Goal: Task Accomplishment & Management: Manage account settings

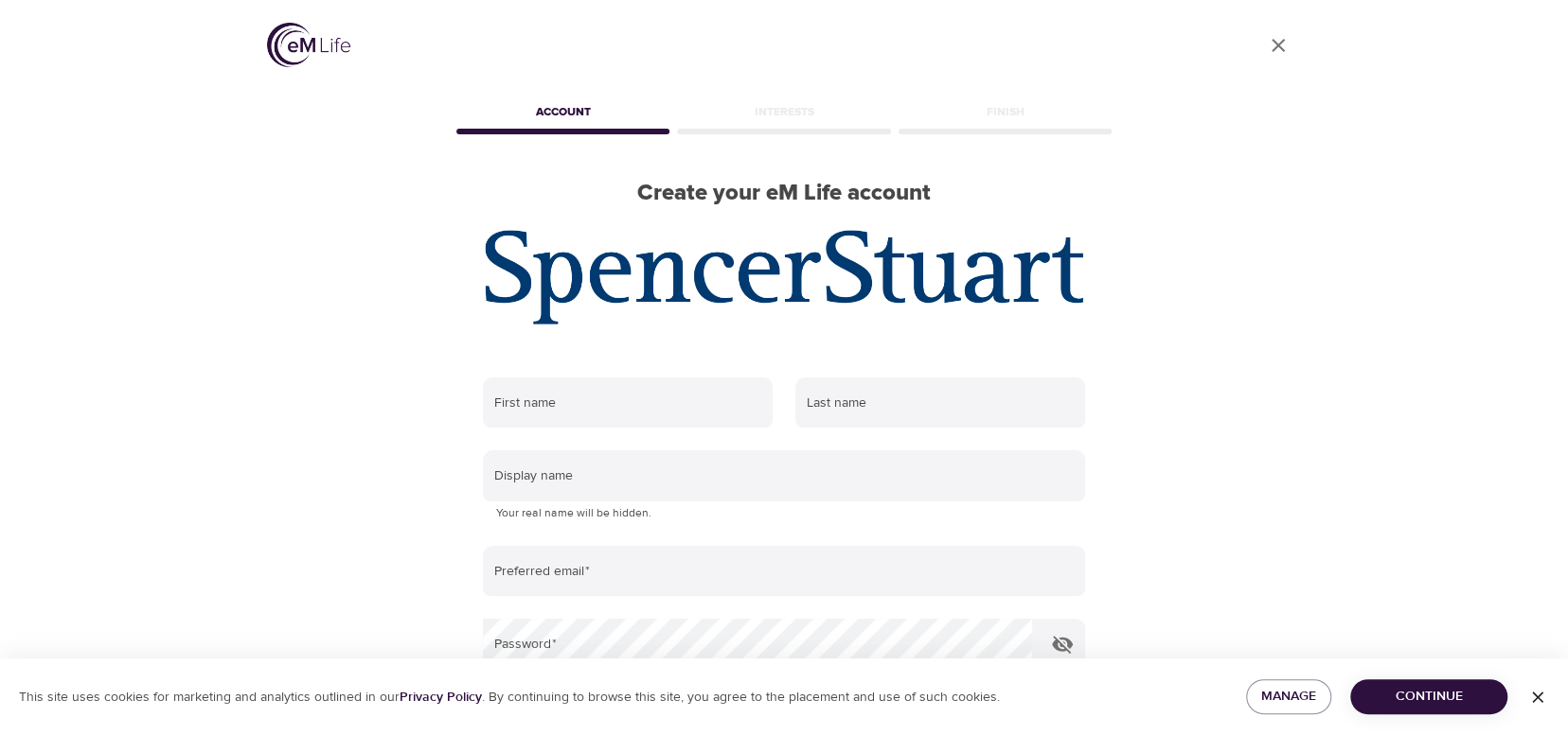
scroll to position [245, 0]
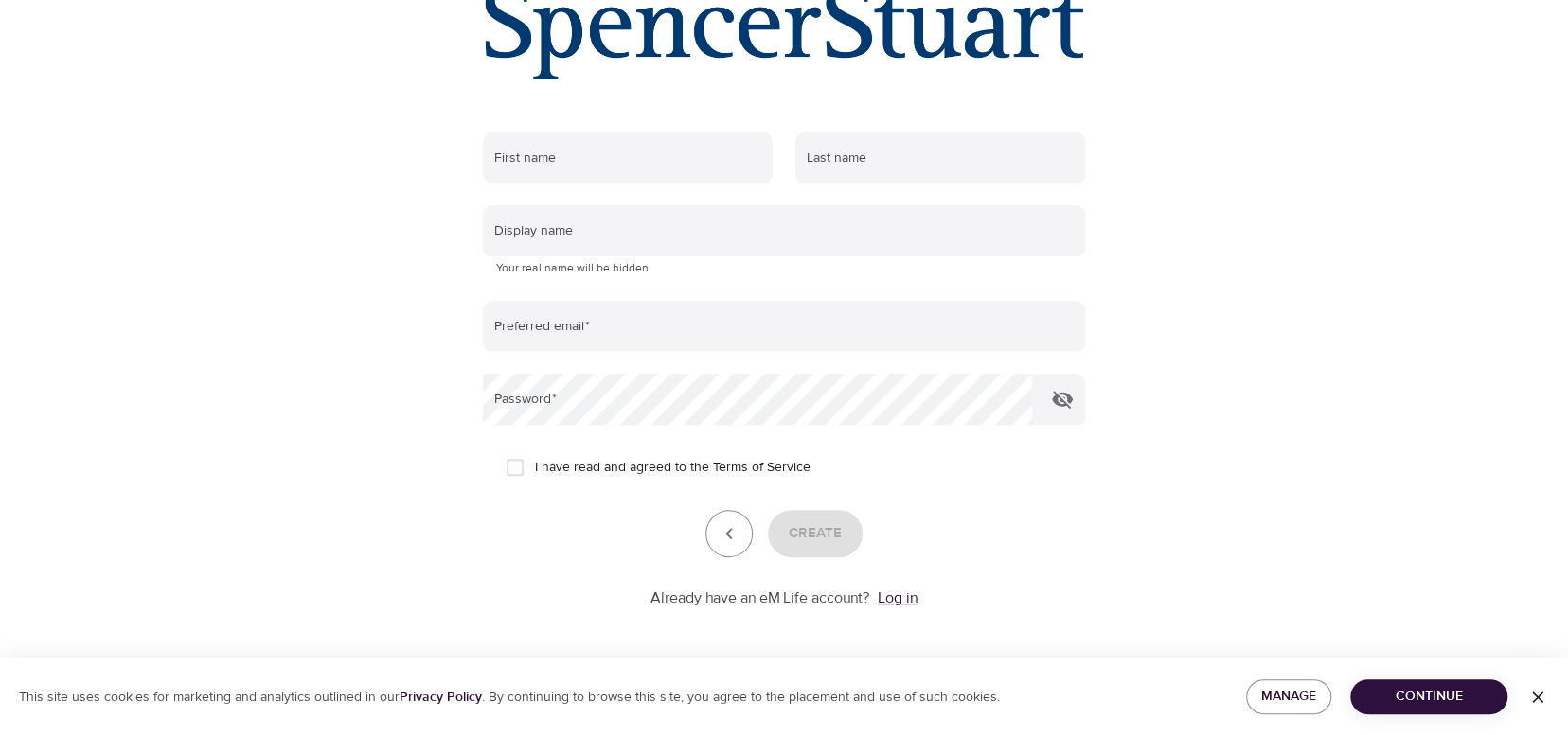
click at [902, 597] on link "Log in" at bounding box center [897, 598] width 40 height 19
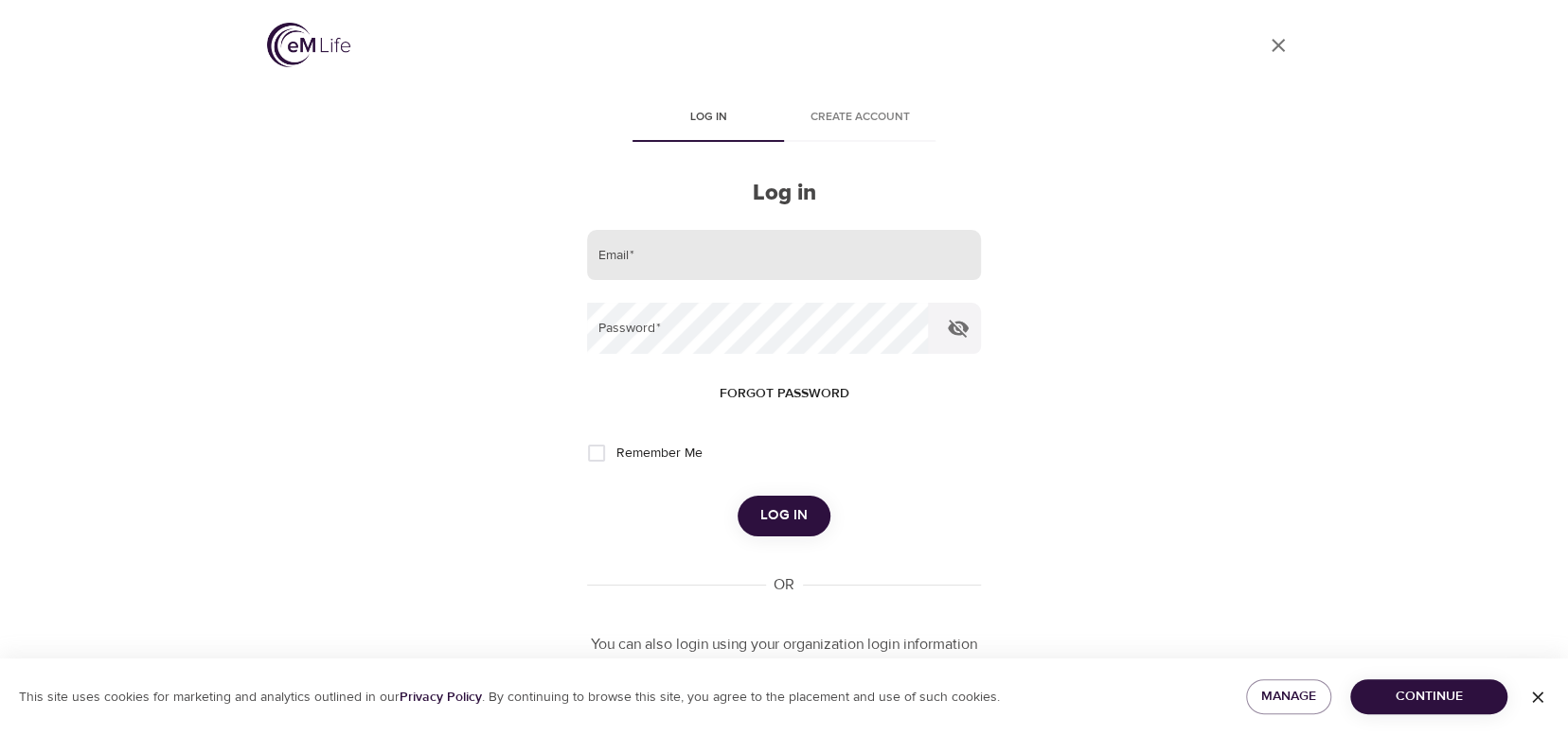
click at [715, 238] on input "email" at bounding box center [784, 256] width 394 height 51
type input "trishredmond33@hotmail.com"
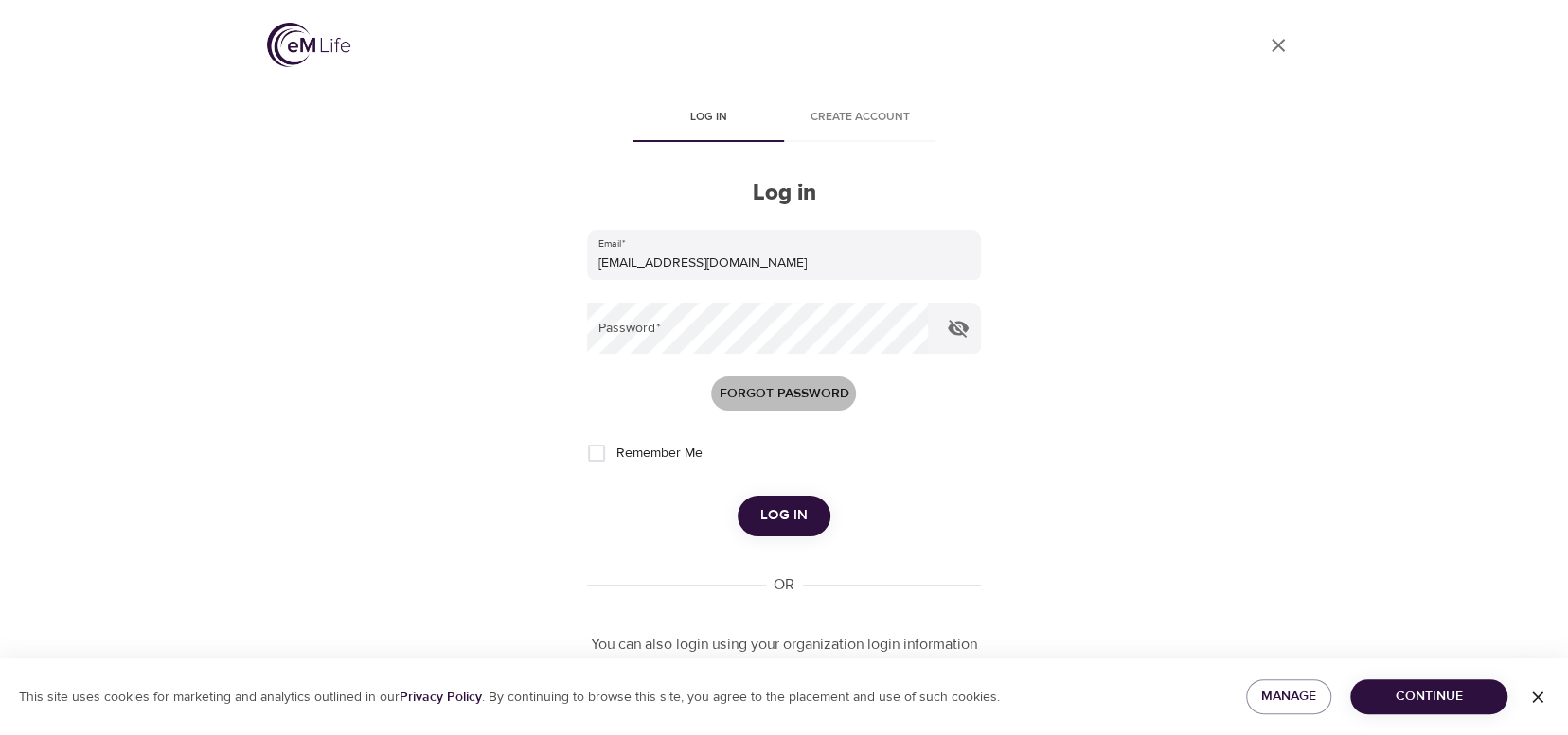
click at [755, 388] on span "Forgot password" at bounding box center [784, 394] width 129 height 24
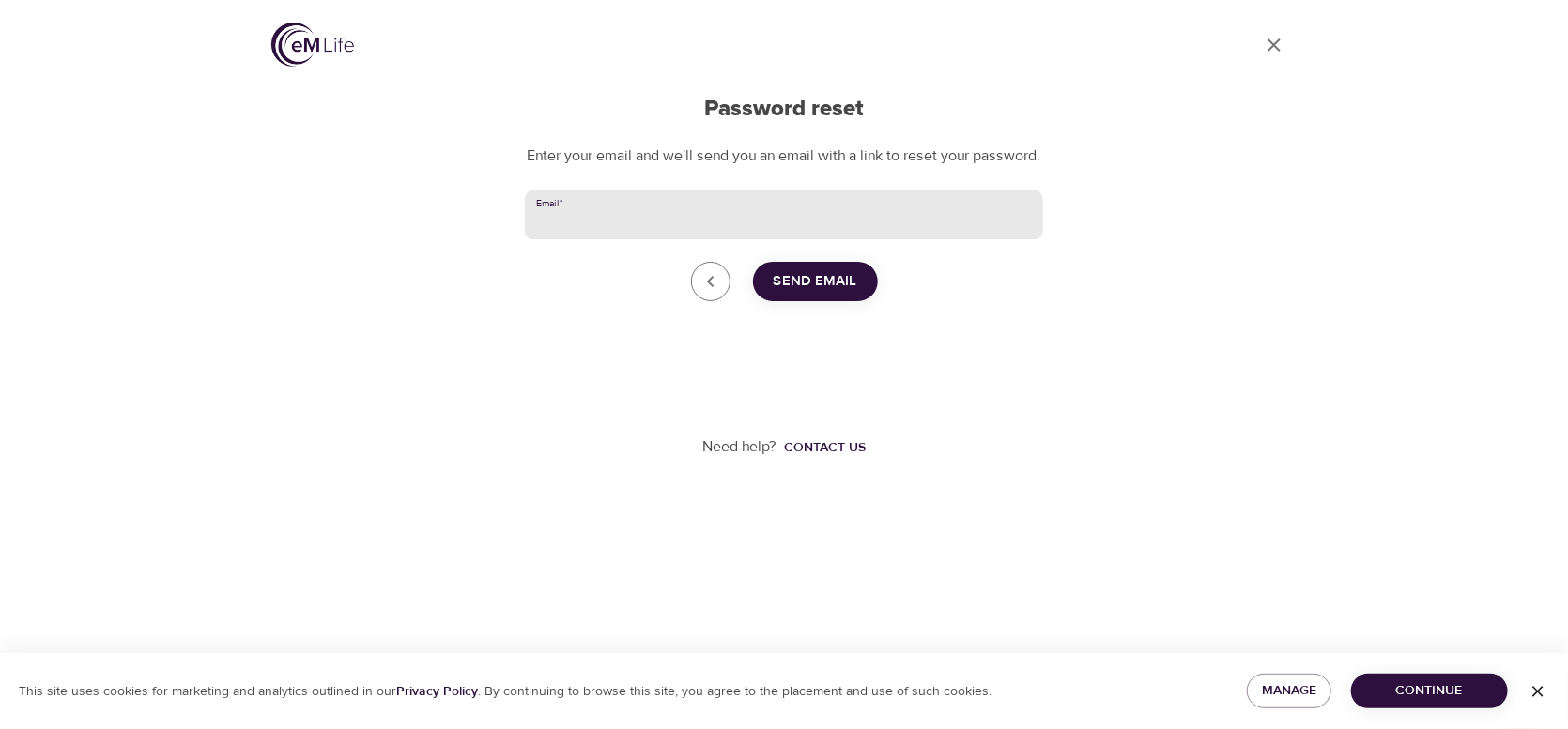
click at [677, 236] on input "Email   *" at bounding box center [784, 215] width 518 height 51
type input "trishredmond33@hotmail.com"
click at [815, 294] on span "Send Email" at bounding box center [816, 281] width 84 height 24
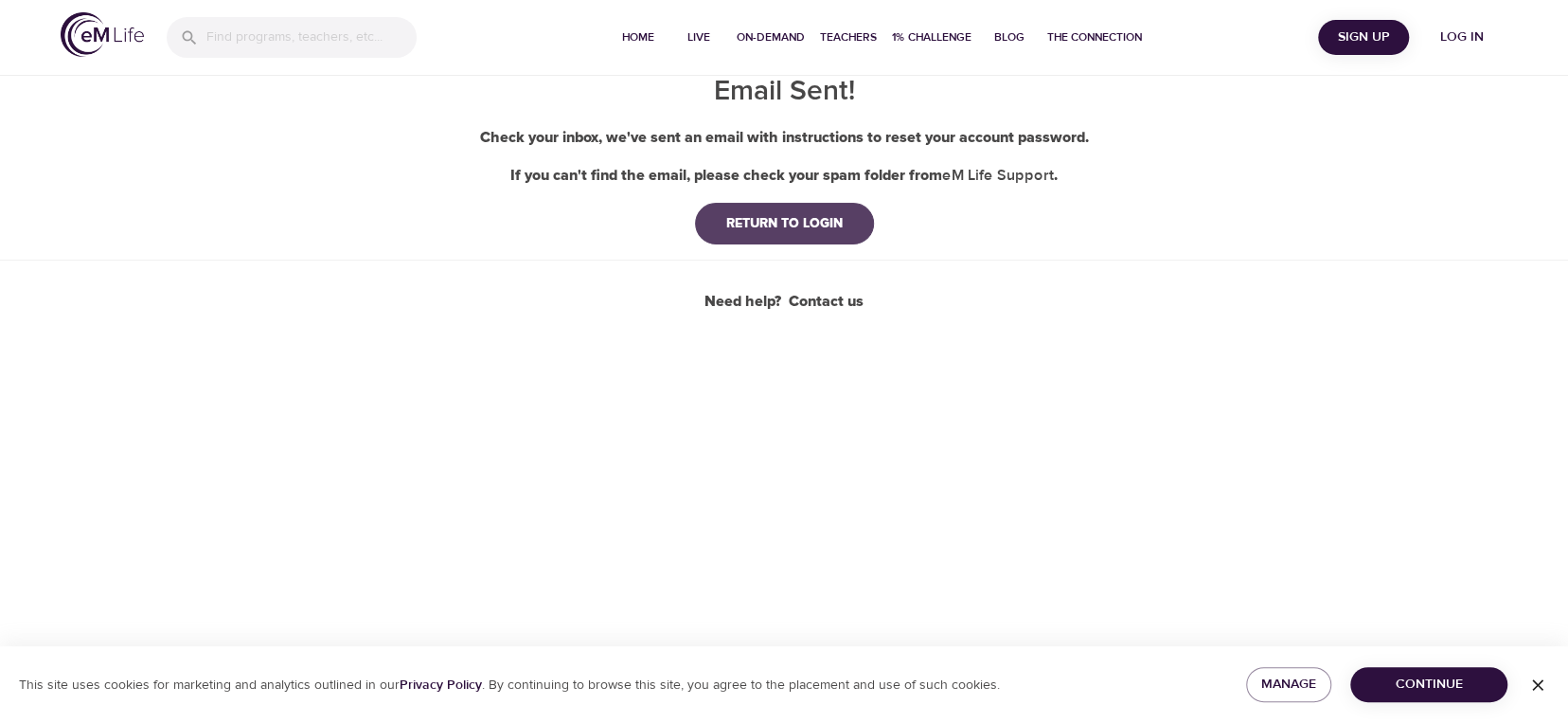
click at [813, 218] on div "RETURN TO LOGIN" at bounding box center [784, 223] width 147 height 19
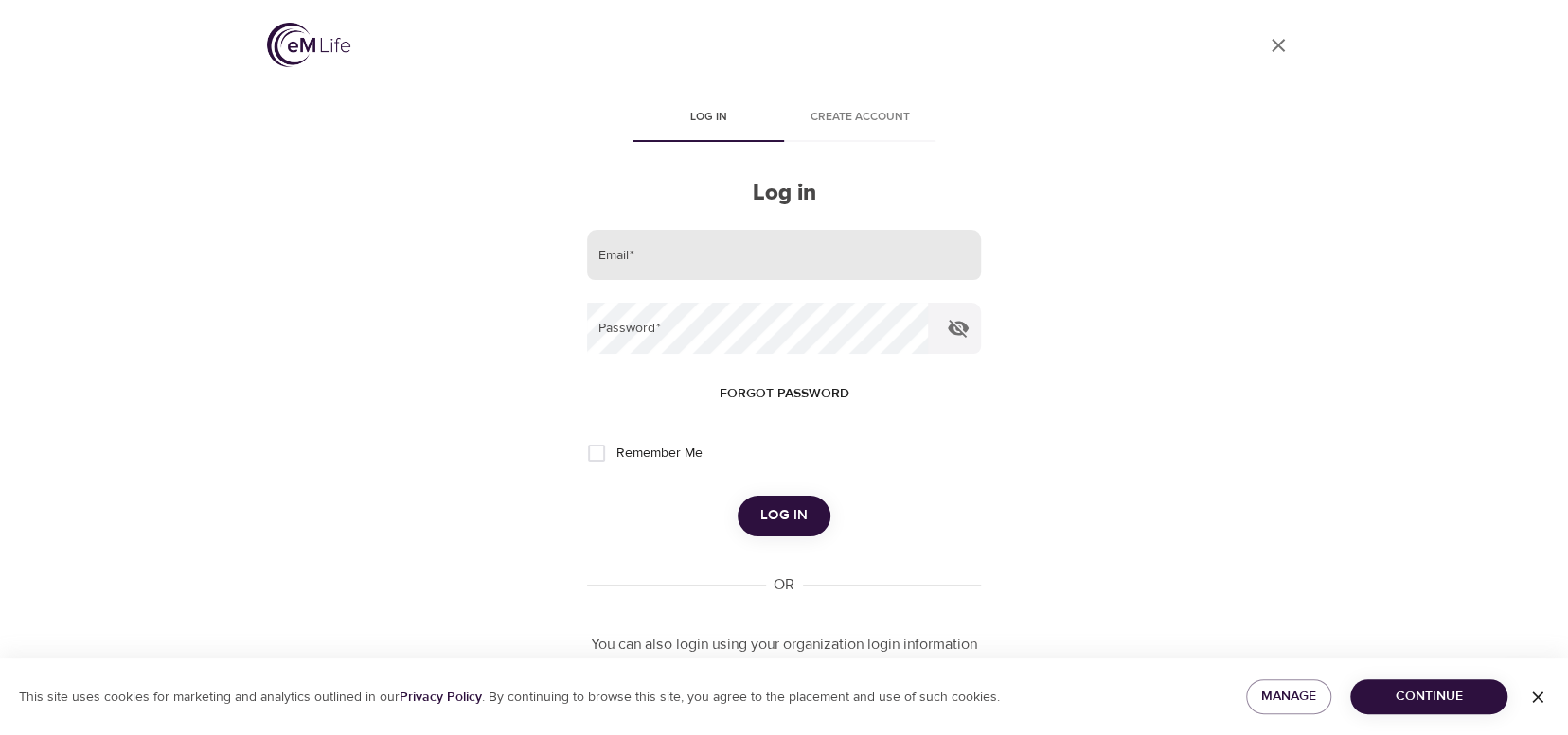
click at [820, 255] on input "email" at bounding box center [784, 256] width 394 height 51
type input "trishredmond33@hotmail.com"
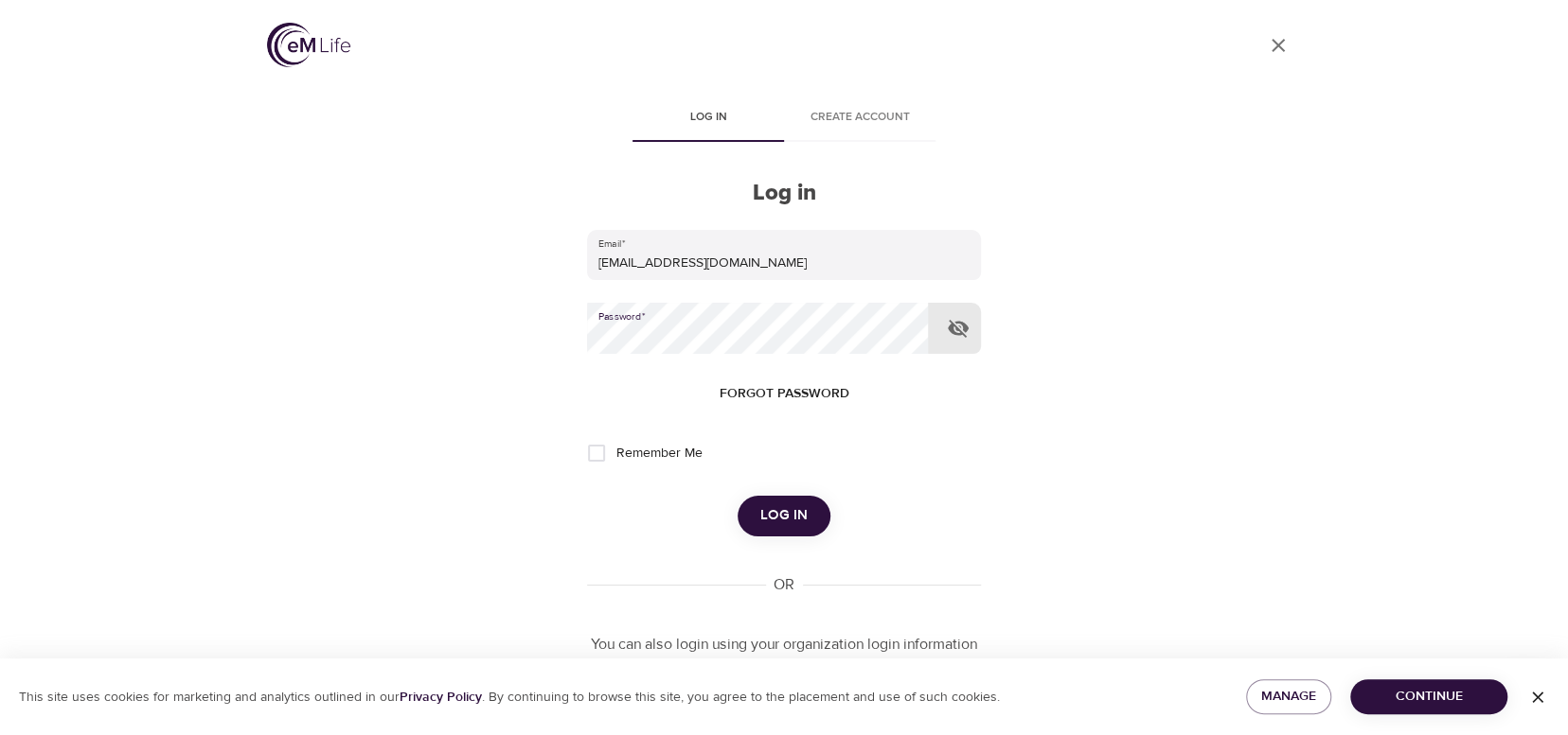
click at [596, 451] on input "Remember Me" at bounding box center [596, 453] width 40 height 40
checkbox input "true"
click at [798, 517] on span "Log in" at bounding box center [784, 515] width 47 height 24
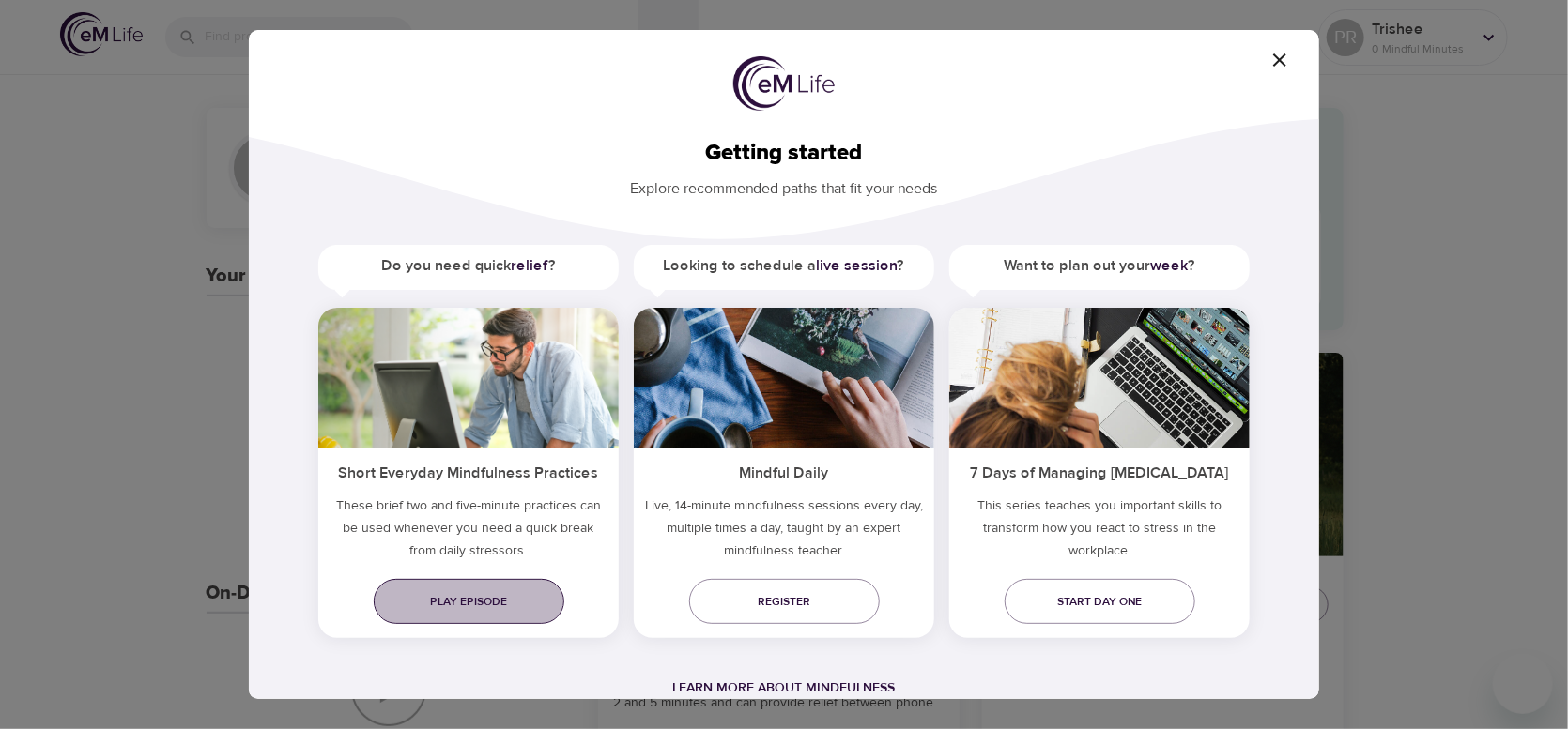
click at [505, 607] on span "Play episode" at bounding box center [469, 602] width 160 height 19
